Goal: Information Seeking & Learning: Stay updated

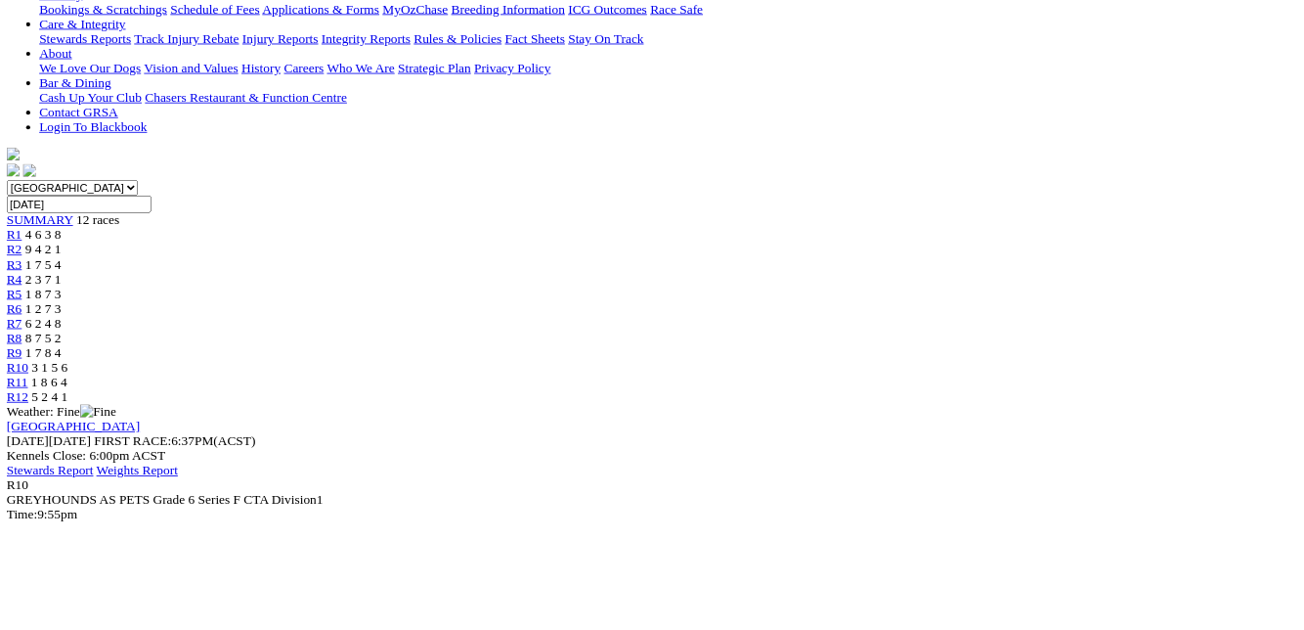
scroll to position [424, 0]
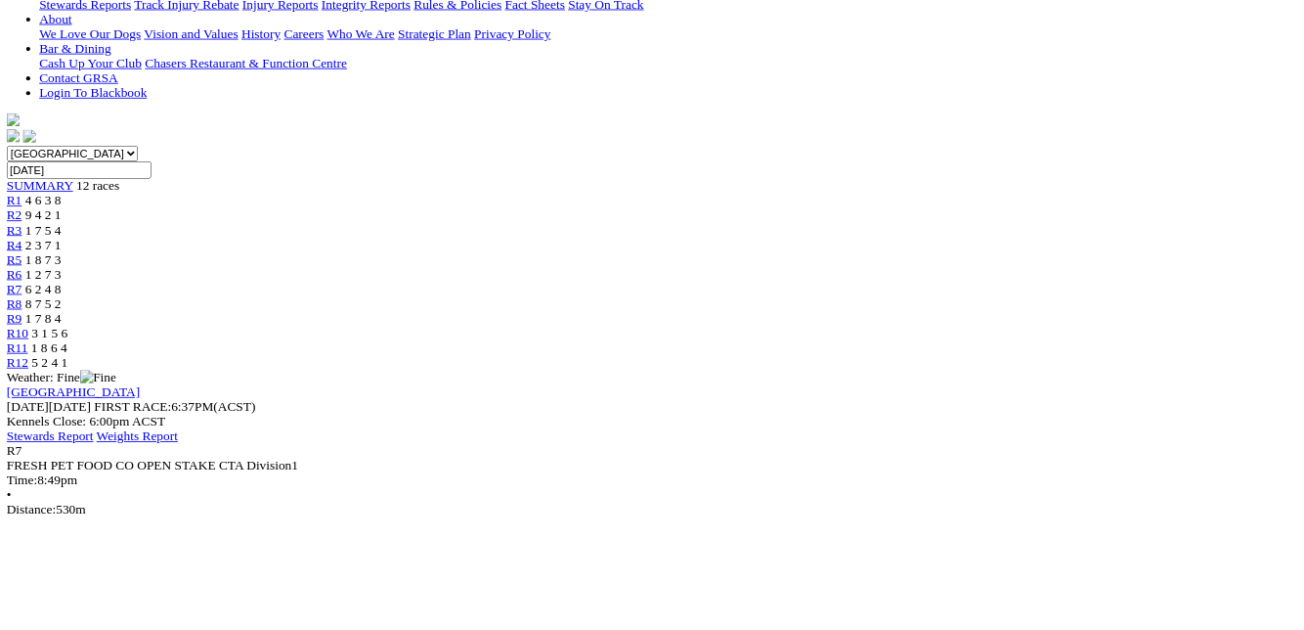
scroll to position [465, 0]
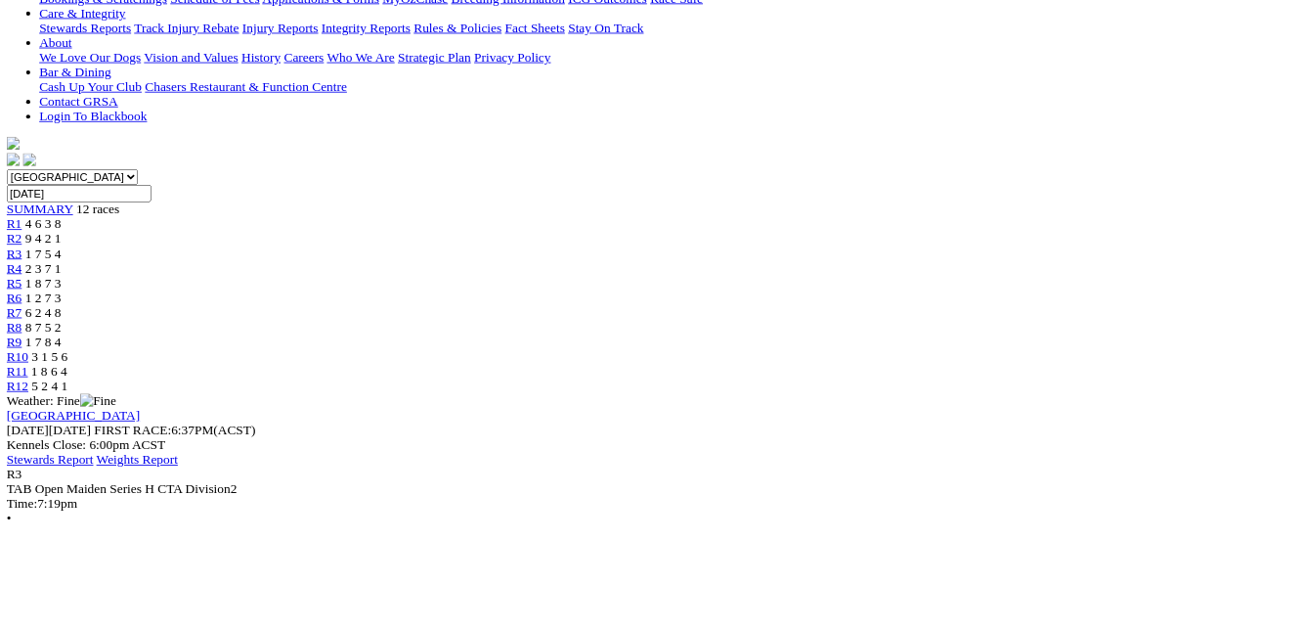
scroll to position [440, 0]
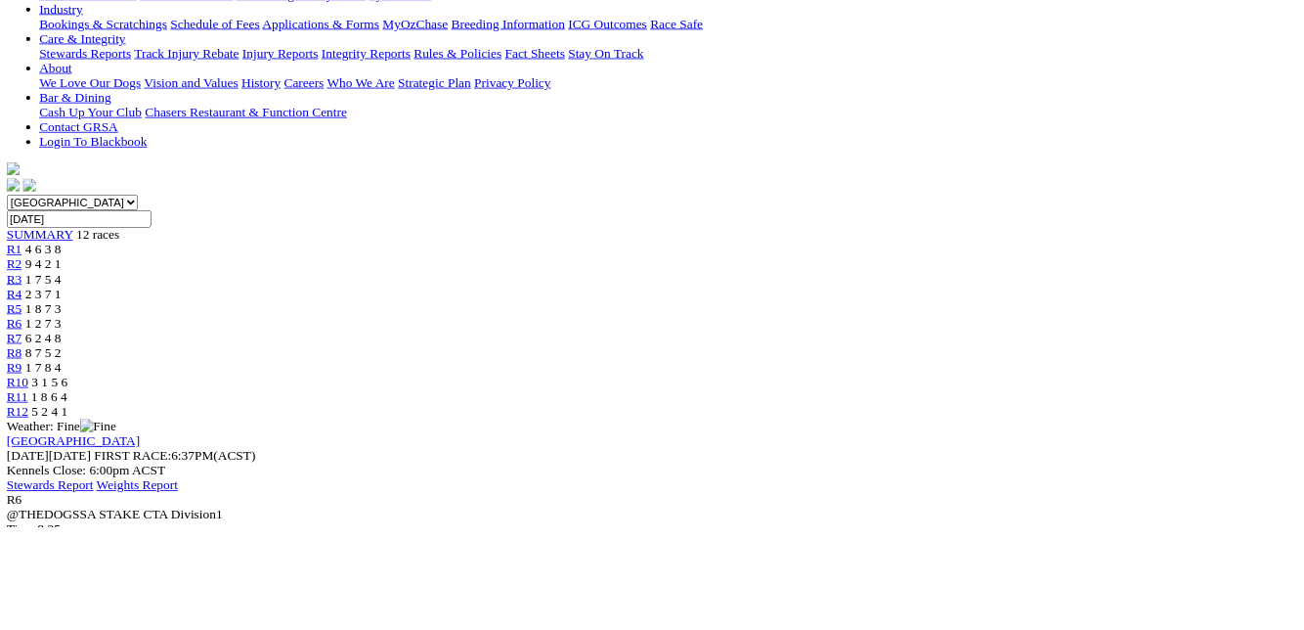
scroll to position [409, 0]
